Goal: Task Accomplishment & Management: Manage account settings

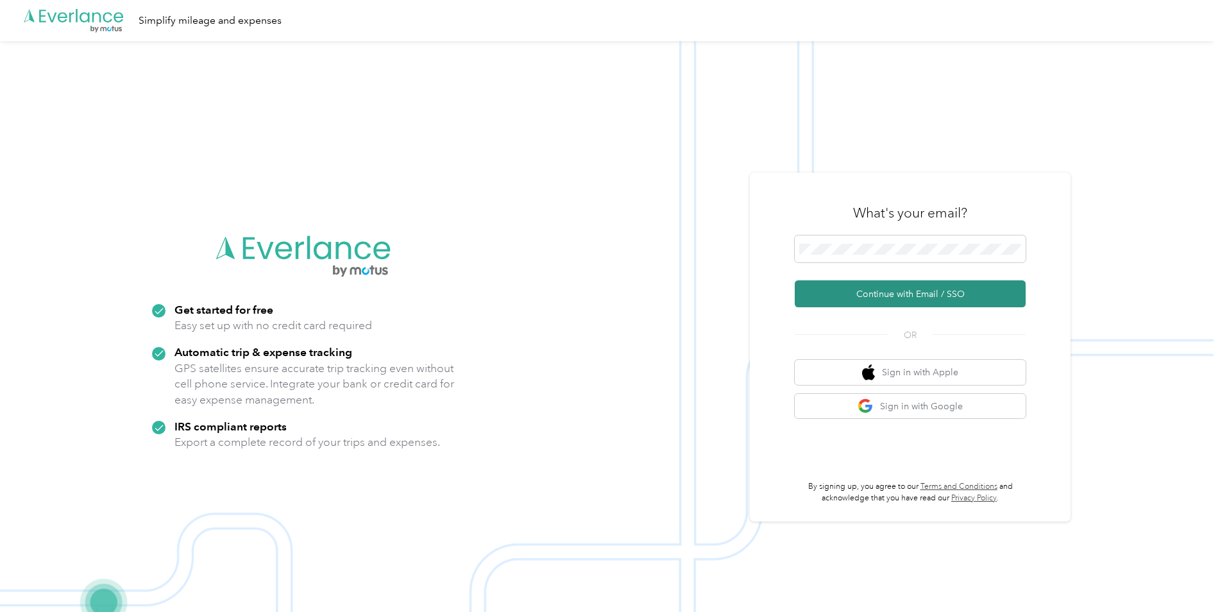
click at [866, 291] on button "Continue with Email / SSO" at bounding box center [910, 293] width 231 height 27
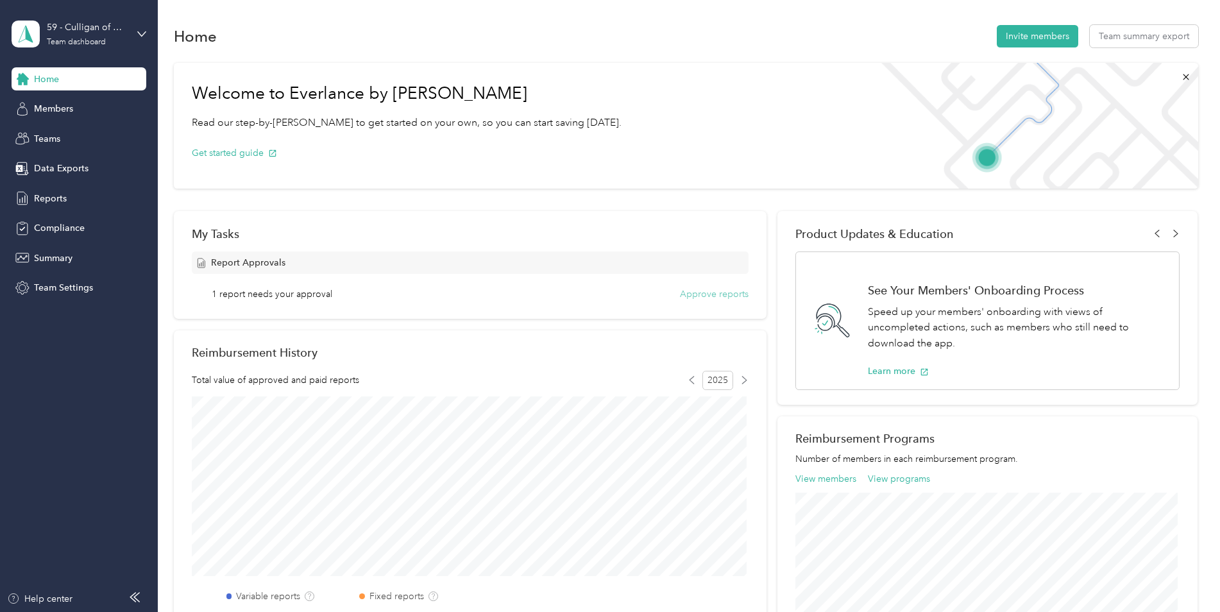
click at [734, 296] on button "Approve reports" at bounding box center [714, 293] width 69 height 13
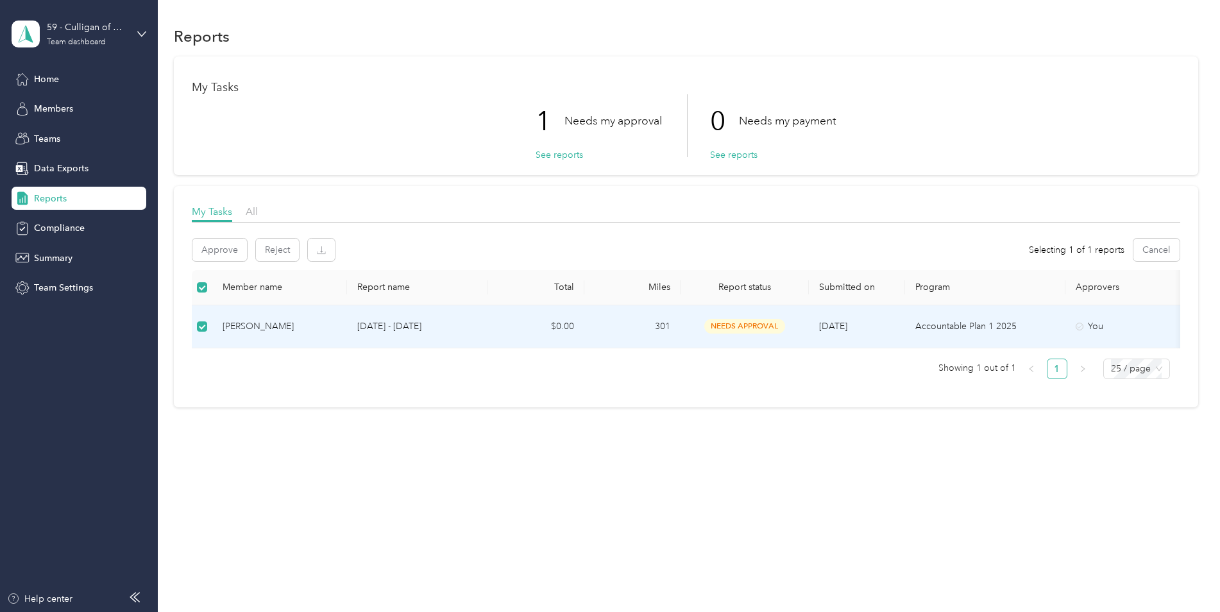
click at [752, 326] on span "needs approval" at bounding box center [744, 326] width 81 height 15
click at [563, 155] on button "See reports" at bounding box center [559, 154] width 47 height 13
click at [755, 326] on span "needs approval" at bounding box center [744, 326] width 81 height 15
click at [343, 327] on td "Justin Soza" at bounding box center [279, 326] width 135 height 43
click at [398, 328] on p "Sep 1 - 30, 2025" at bounding box center [417, 326] width 121 height 14
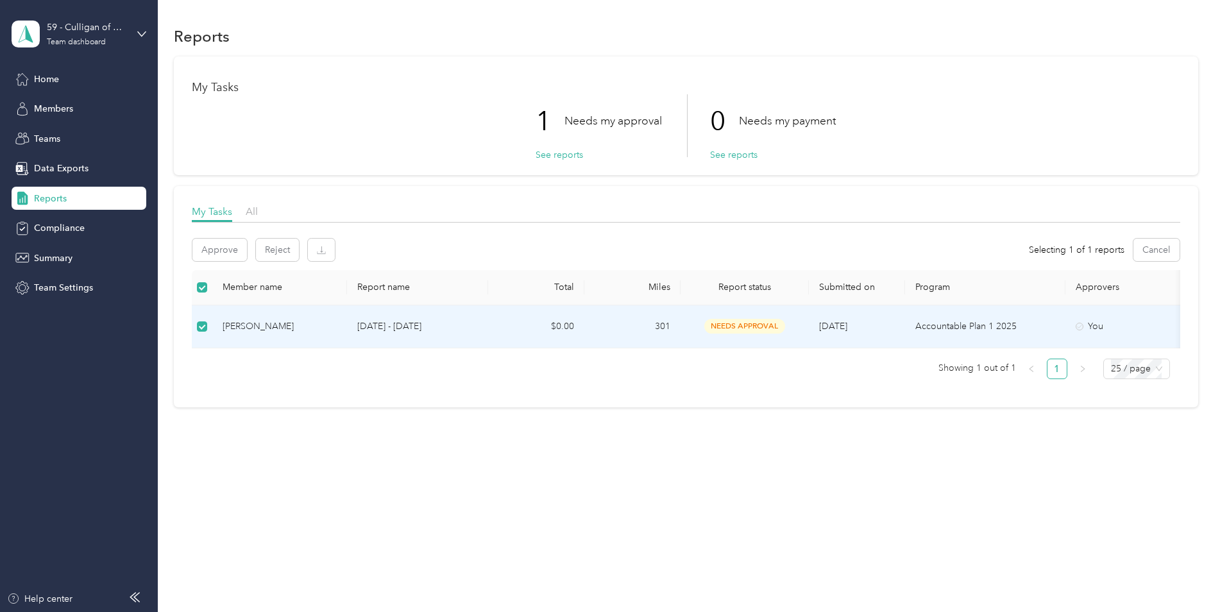
scroll to position [0, 71]
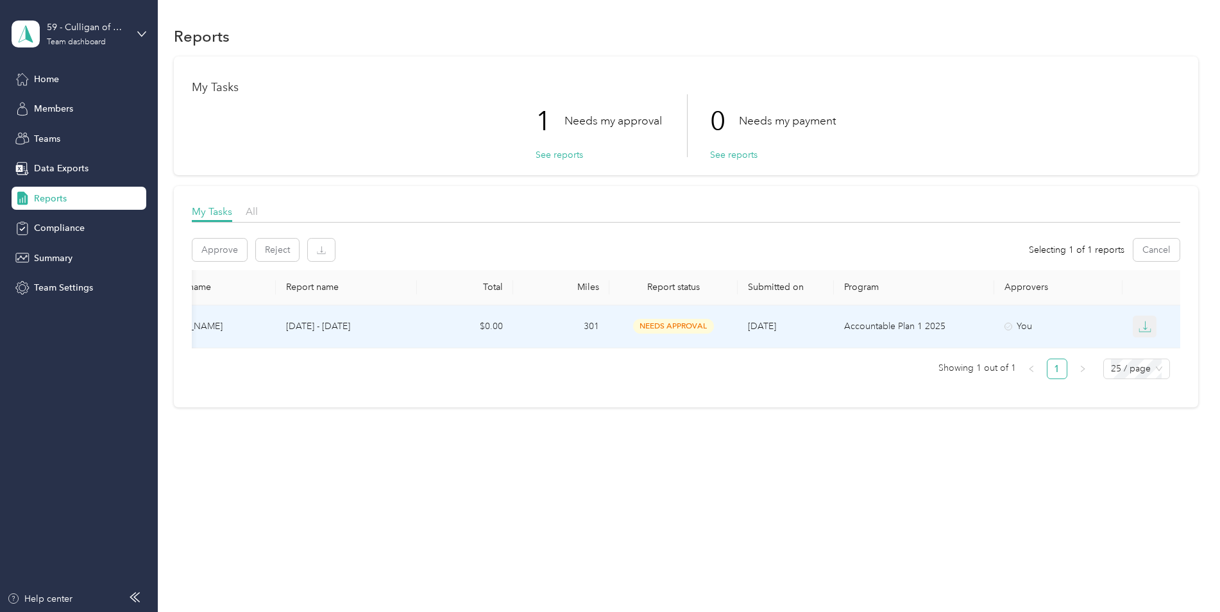
click at [1139, 332] on icon "button" at bounding box center [1145, 329] width 12 height 3
click at [1152, 354] on div "PDF" at bounding box center [1155, 349] width 27 height 13
click at [1054, 40] on p "Success! Check your inbox for the report in the file 2104FAC51-0014.pdf!" at bounding box center [1095, 41] width 164 height 47
click at [1033, 26] on p "Success! Check your inbox for the report in the file 2104FAC51-0014.pdf!" at bounding box center [1095, 41] width 164 height 47
click at [1047, 32] on p "Success! Check your inbox for the report in the file 2104FAC51-0014.pdf!" at bounding box center [1095, 41] width 164 height 47
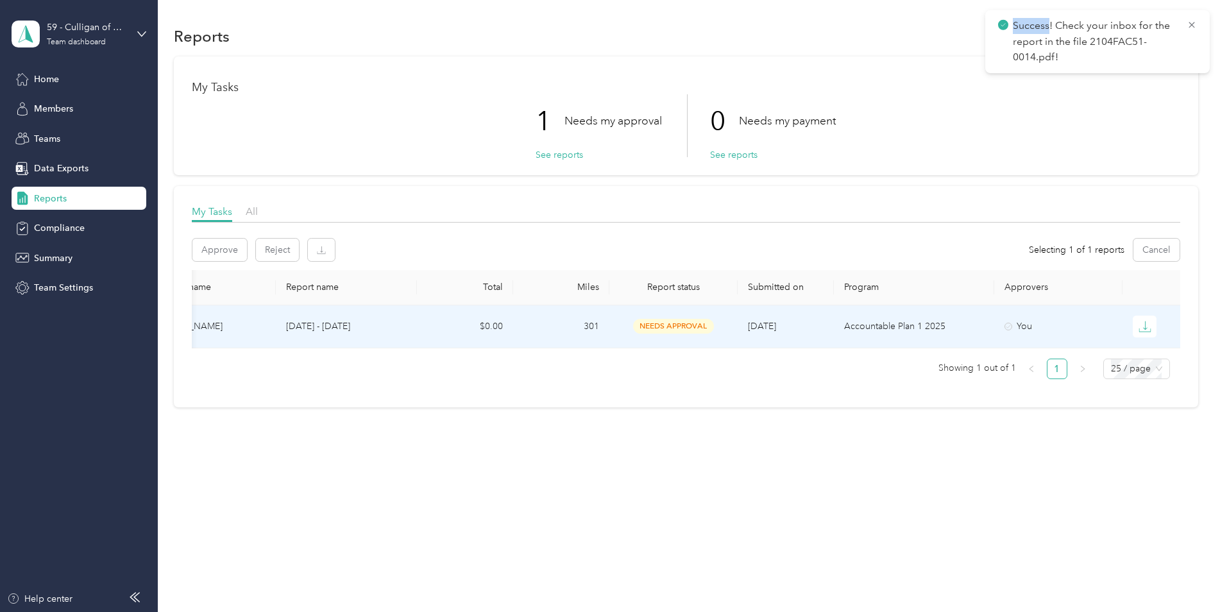
click at [1047, 32] on p "Success! Check your inbox for the report in the file 2104FAC51-0014.pdf!" at bounding box center [1095, 41] width 164 height 47
drag, startPoint x: 1047, startPoint y: 32, endPoint x: 1014, endPoint y: 48, distance: 36.4
click at [1014, 48] on p "Success! Check your inbox for the report in the file 2104FAC51-0014.pdf!" at bounding box center [1095, 41] width 164 height 47
click at [1008, 29] on icon at bounding box center [1003, 25] width 10 height 12
click at [1126, 55] on p "Success! Check your inbox for the report in the file 2104FAC51-0014.pdf!" at bounding box center [1095, 41] width 164 height 47
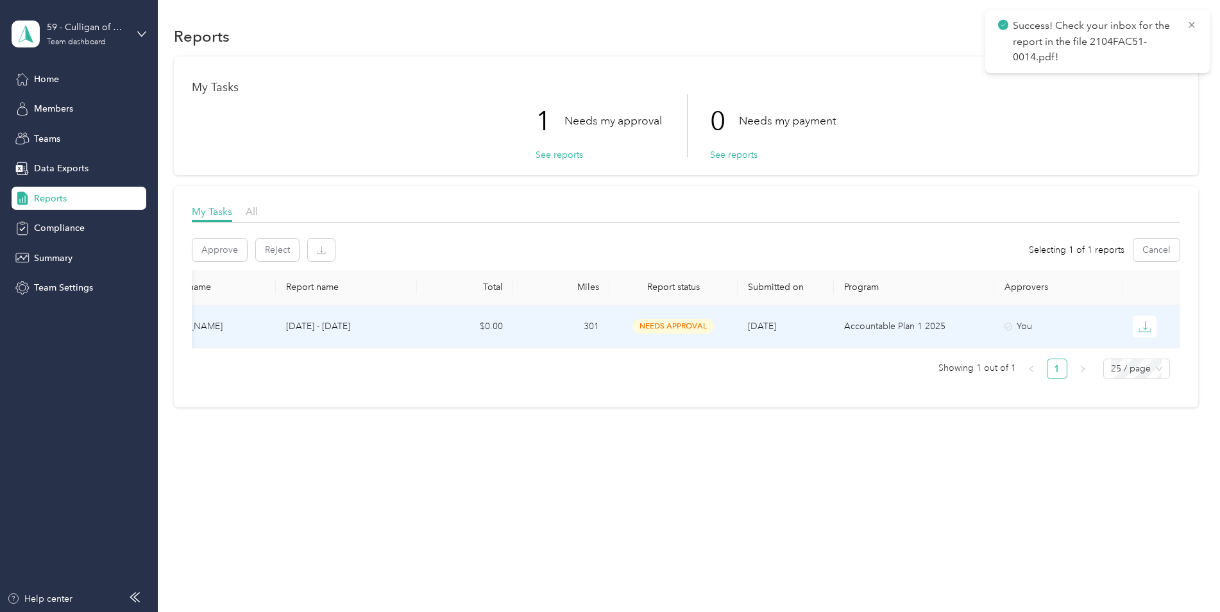
click at [1117, 49] on p "Success! Check your inbox for the report in the file 2104FAC51-0014.pdf!" at bounding box center [1095, 41] width 164 height 47
click at [682, 328] on span "needs approval" at bounding box center [673, 326] width 81 height 15
click at [548, 149] on button "See reports" at bounding box center [559, 154] width 47 height 13
click at [546, 151] on button "See reports" at bounding box center [559, 154] width 47 height 13
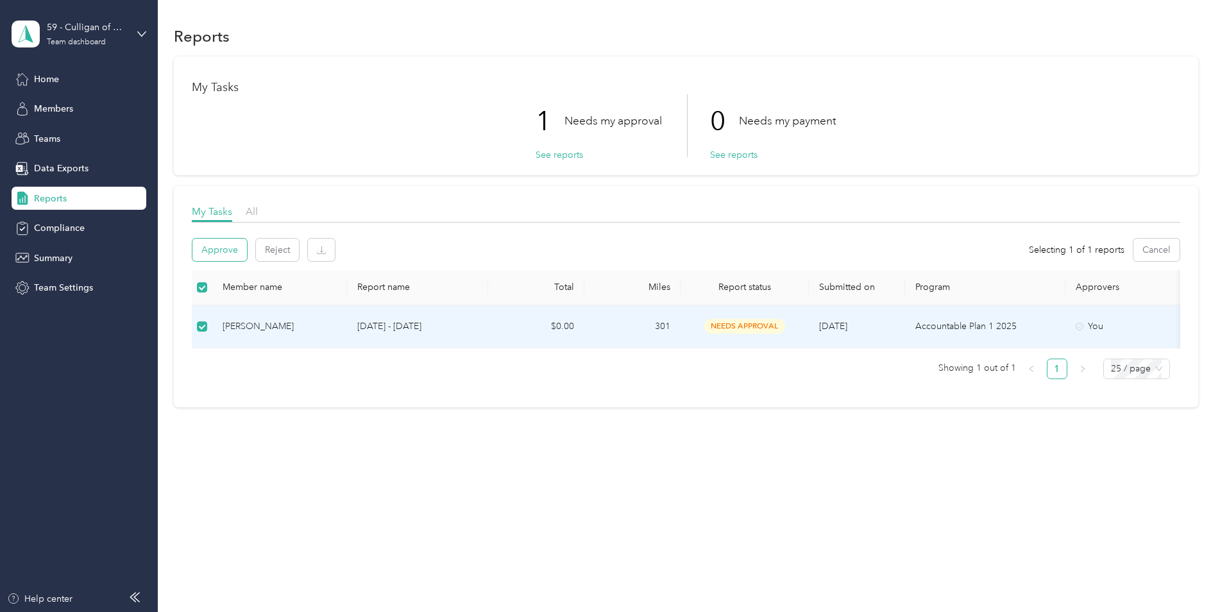
click at [208, 245] on button "Approve" at bounding box center [219, 250] width 55 height 22
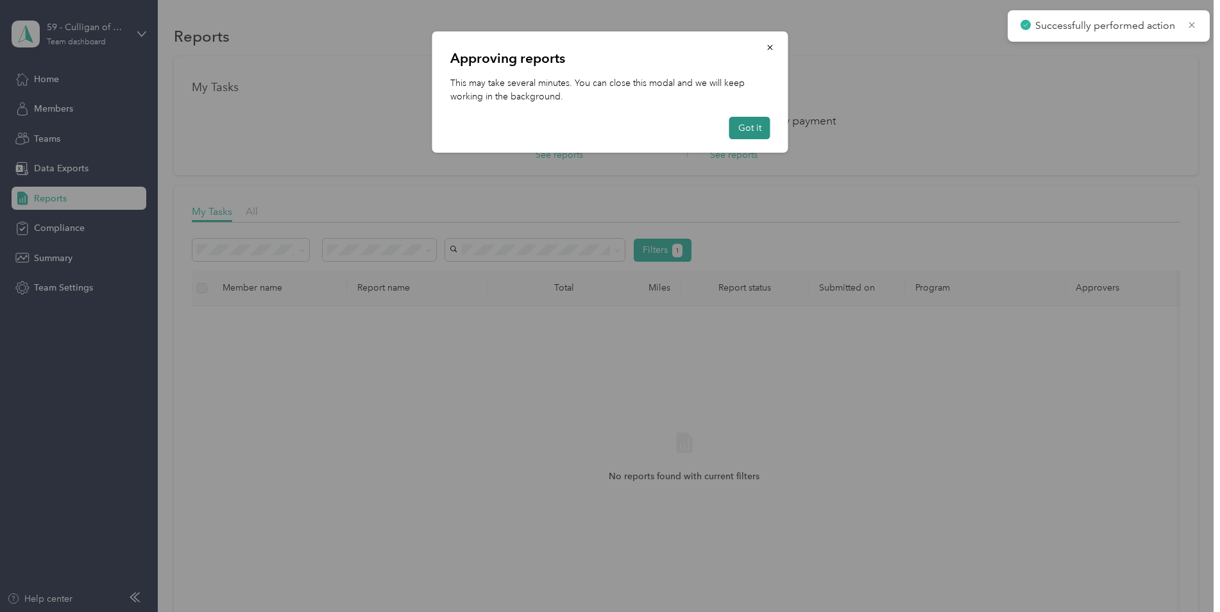
click at [764, 121] on button "Got it" at bounding box center [749, 128] width 41 height 22
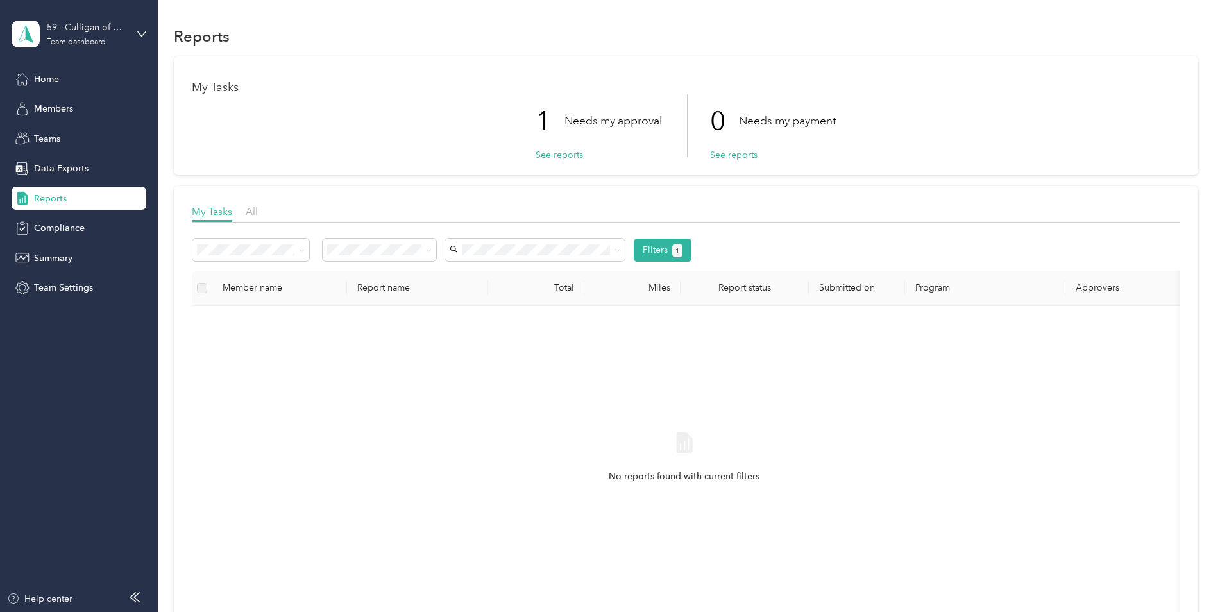
click at [248, 289] on div "Member name" at bounding box center [280, 287] width 114 height 11
click at [234, 296] on th "Member name" at bounding box center [279, 288] width 135 height 35
click at [564, 160] on button "See reports" at bounding box center [559, 154] width 47 height 13
click at [564, 158] on button "See reports" at bounding box center [559, 154] width 47 height 13
click at [197, 281] on label at bounding box center [202, 288] width 10 height 14
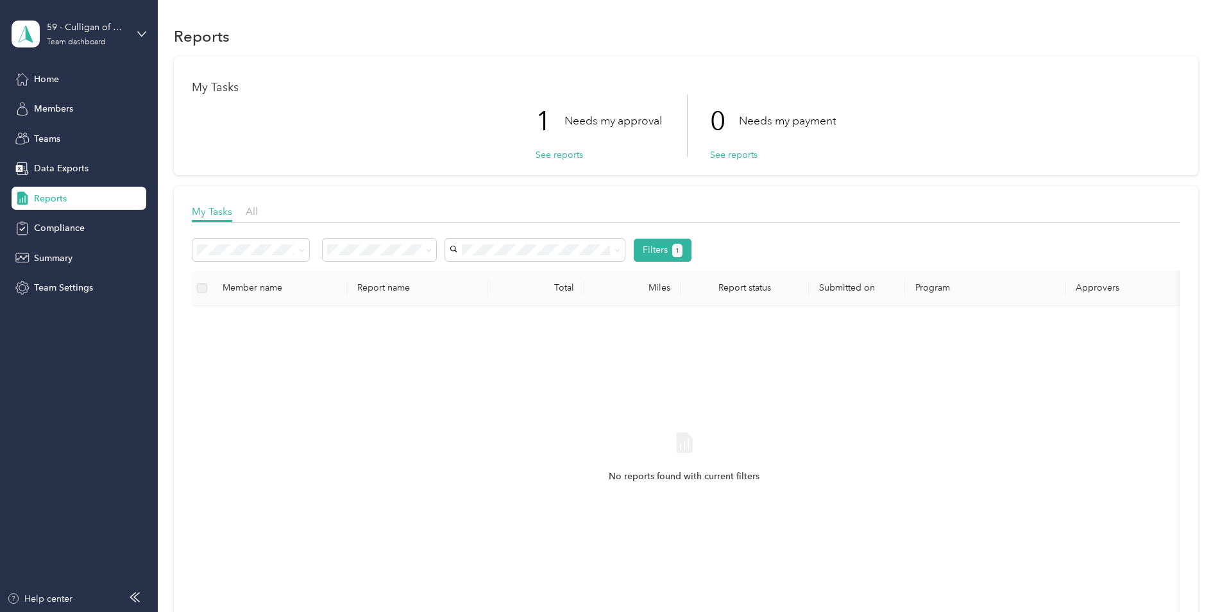
drag, startPoint x: 257, startPoint y: 301, endPoint x: 264, endPoint y: 291, distance: 12.5
click at [258, 301] on th "Member name" at bounding box center [279, 288] width 135 height 35
click at [296, 247] on span at bounding box center [299, 249] width 10 height 13
click at [299, 251] on icon at bounding box center [302, 251] width 6 height 6
click at [367, 332] on div "No reports found with current filters" at bounding box center [684, 468] width 965 height 305
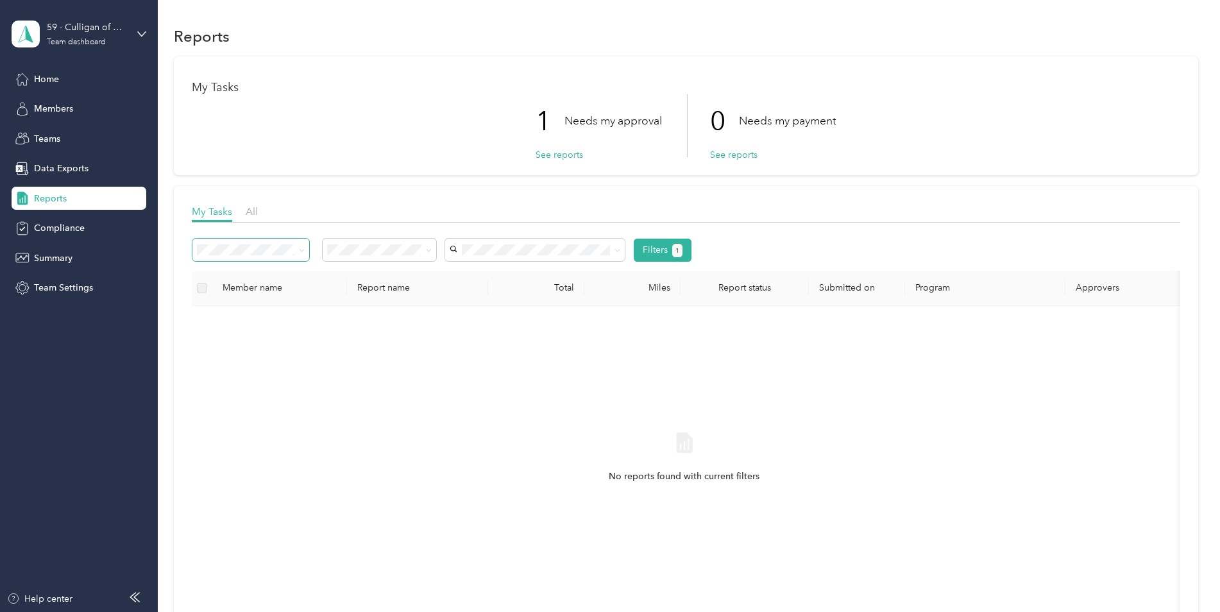
click at [397, 282] on th "Report name" at bounding box center [417, 288] width 141 height 35
click at [680, 291] on th "Report status" at bounding box center [744, 288] width 128 height 35
click at [369, 155] on div "1 Needs my approval See reports 0 Needs my payment See reports" at bounding box center [686, 125] width 988 height 63
click at [574, 153] on button "See reports" at bounding box center [559, 154] width 47 height 13
click at [568, 157] on button "See reports" at bounding box center [559, 154] width 47 height 13
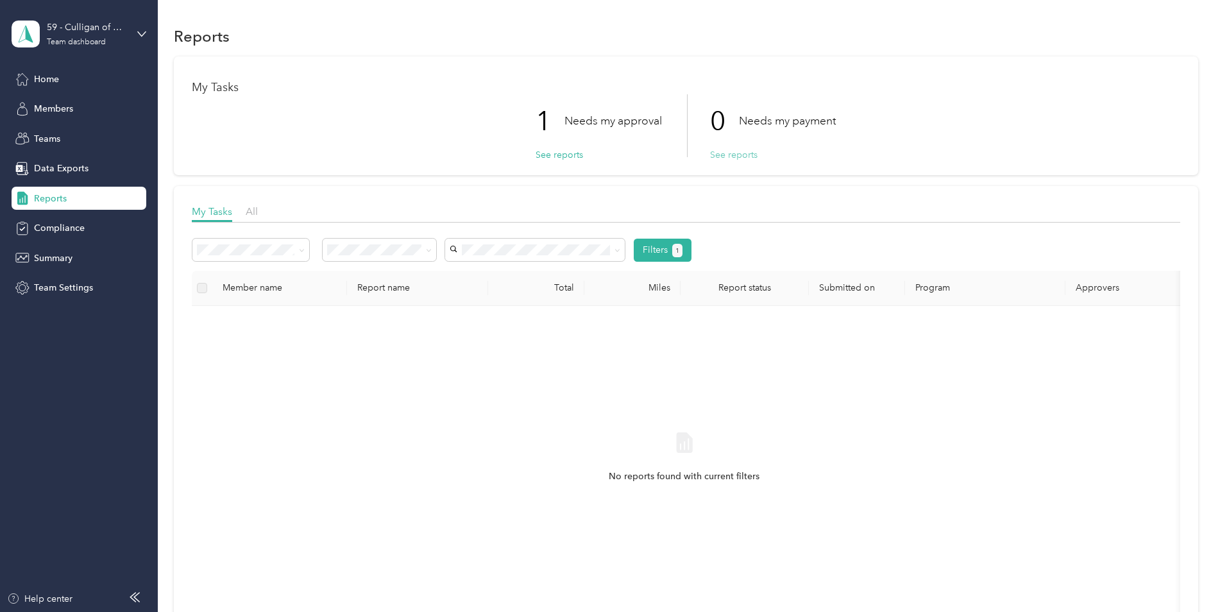
click at [745, 156] on button "See reports" at bounding box center [733, 154] width 47 height 13
click at [548, 137] on p "1" at bounding box center [550, 121] width 29 height 54
click at [550, 150] on button "See reports" at bounding box center [559, 154] width 47 height 13
click at [569, 156] on button "See reports" at bounding box center [559, 154] width 47 height 13
click at [274, 291] on div "Member name" at bounding box center [280, 287] width 114 height 11
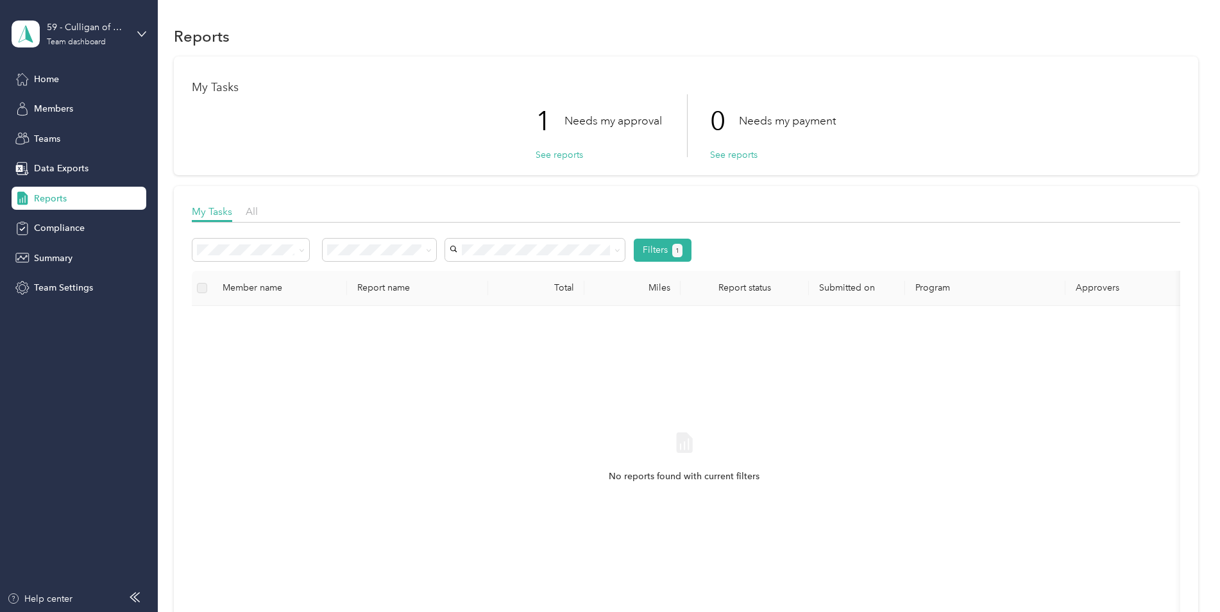
click at [564, 164] on div "My Tasks 1 Needs my approval See reports 0 Needs my payment See reports" at bounding box center [686, 115] width 1024 height 119
click at [564, 155] on button "See reports" at bounding box center [559, 154] width 47 height 13
click at [670, 257] on button "Filters 1" at bounding box center [663, 250] width 58 height 23
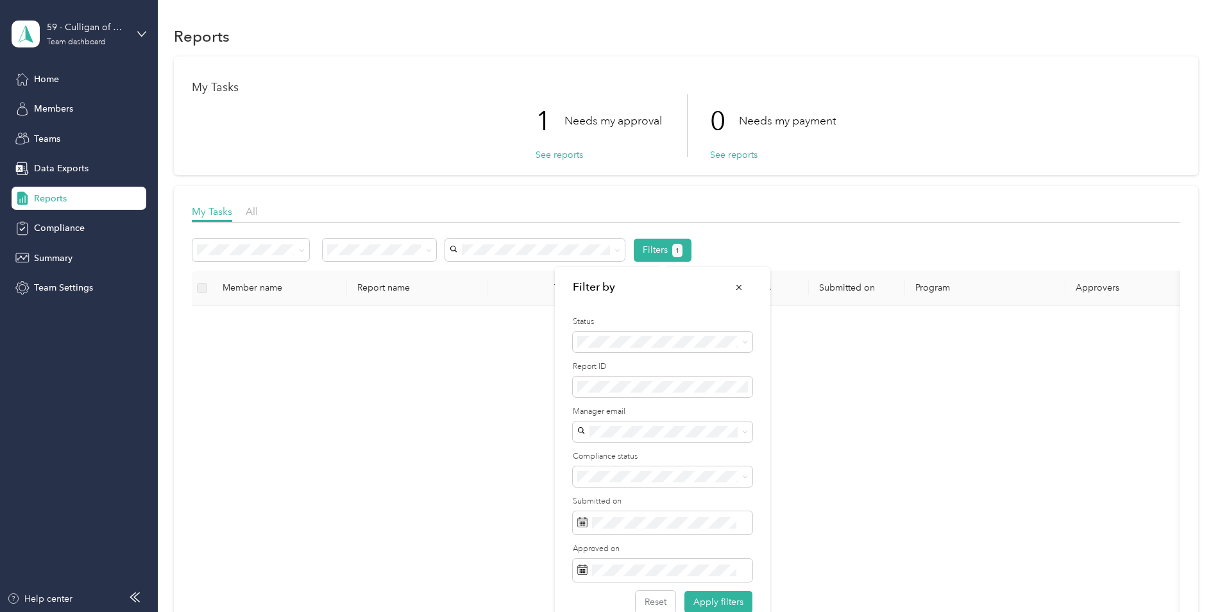
click at [789, 165] on div "My Tasks 1 Needs my approval See reports 0 Needs my payment See reports" at bounding box center [686, 115] width 1024 height 119
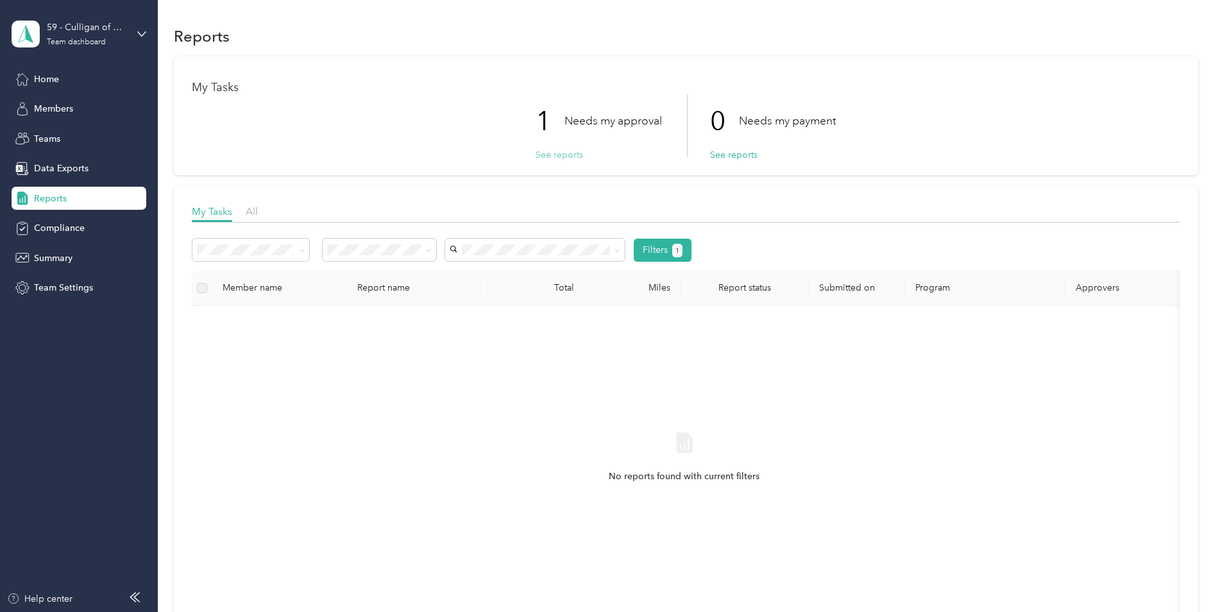
click at [559, 156] on button "See reports" at bounding box center [559, 154] width 47 height 13
click at [75, 33] on div "59 - Culligan of Covina" at bounding box center [87, 27] width 80 height 13
click at [471, 127] on div "1 Needs my approval See reports 0 Needs my payment See reports" at bounding box center [686, 125] width 988 height 63
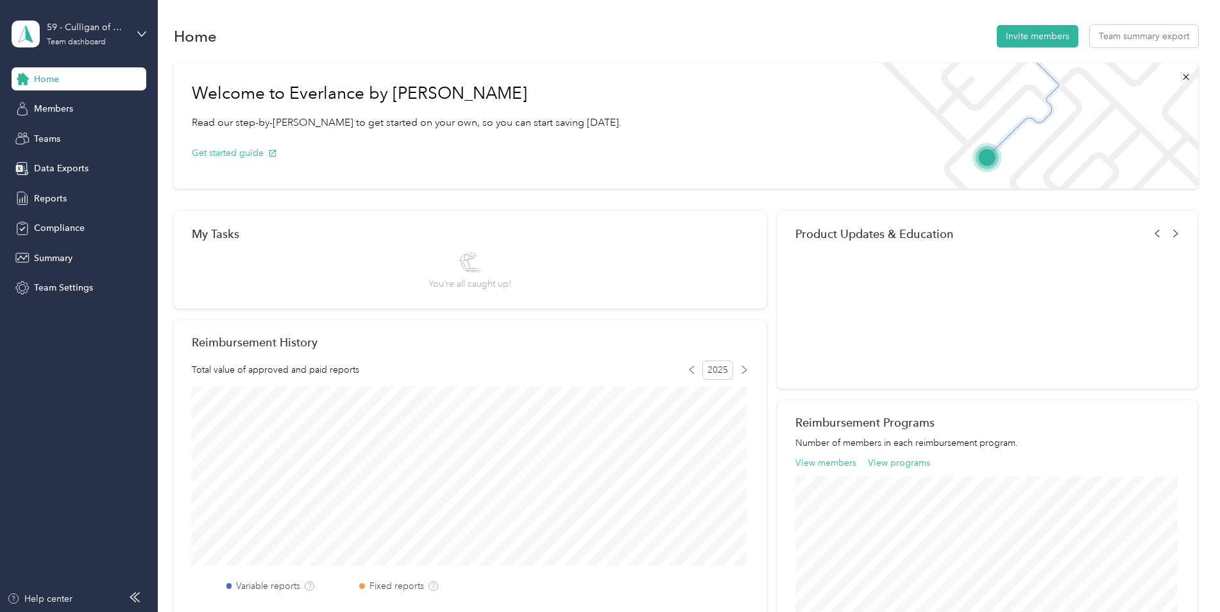
click at [142, 38] on div "59 - [PERSON_NAME] of Covina Team dashboard" at bounding box center [79, 34] width 135 height 45
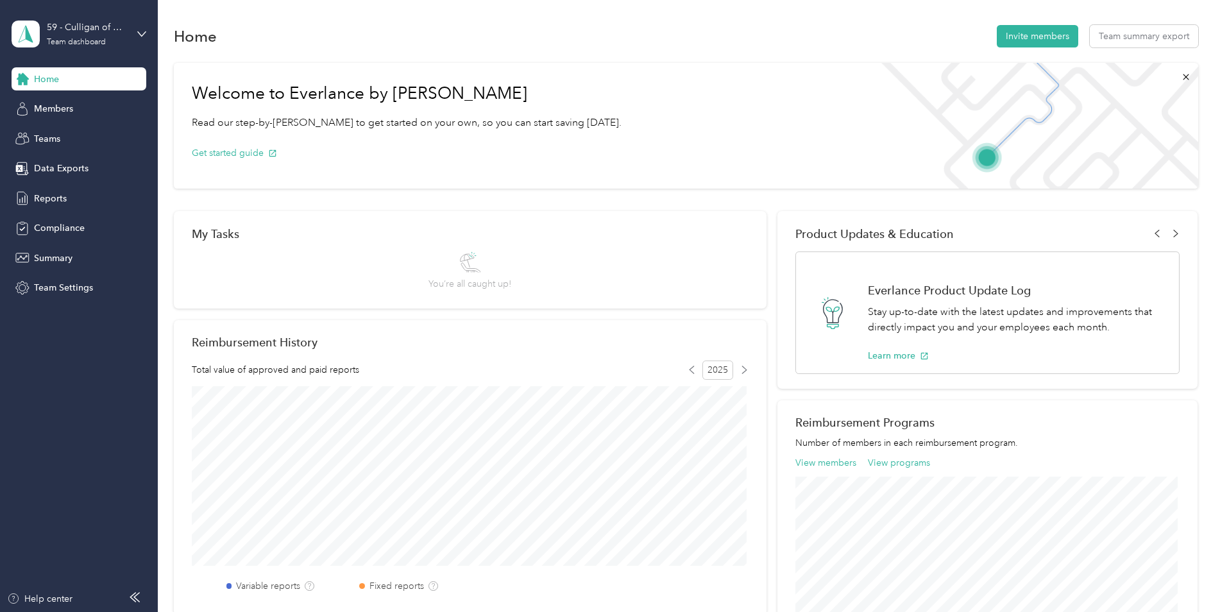
click at [60, 159] on div "Log out" at bounding box center [47, 163] width 49 height 13
